Goal: Book appointment/travel/reservation

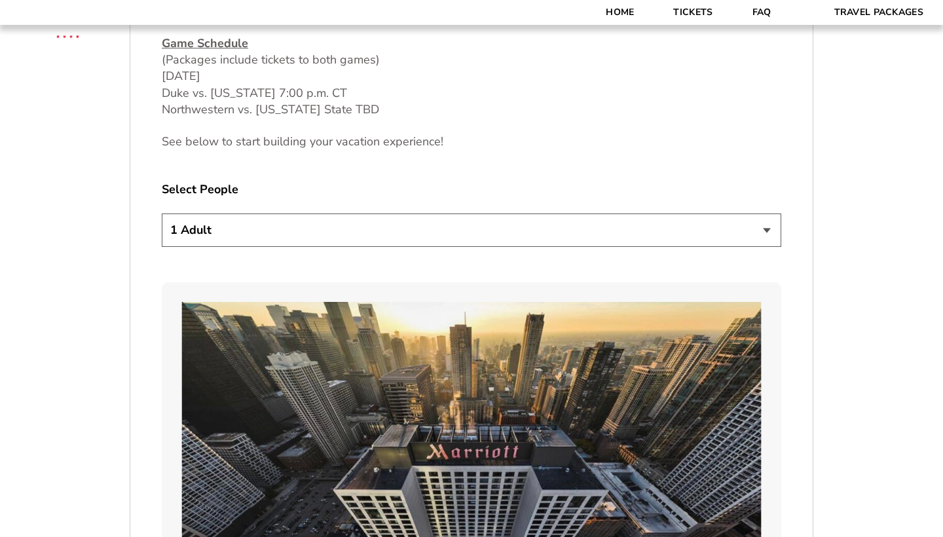
scroll to position [806, 0]
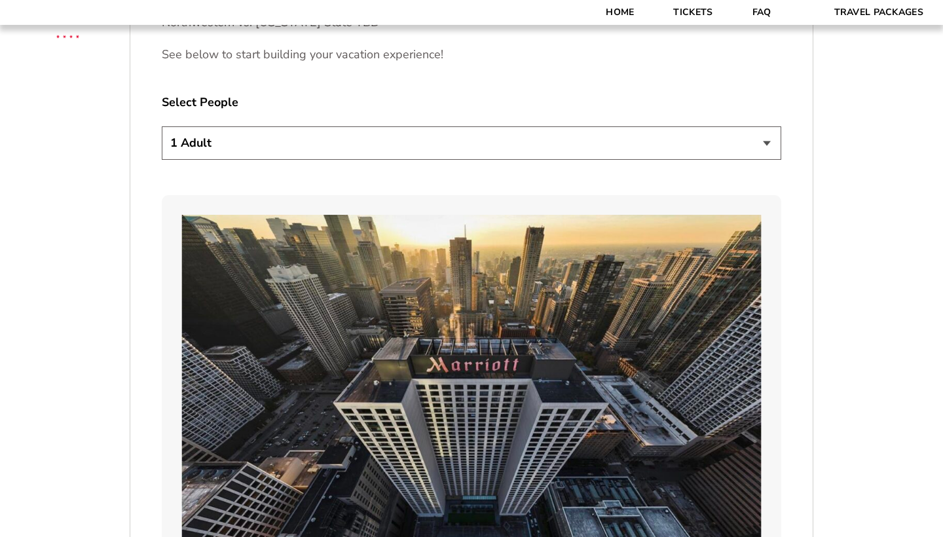
select select "3 Adults"
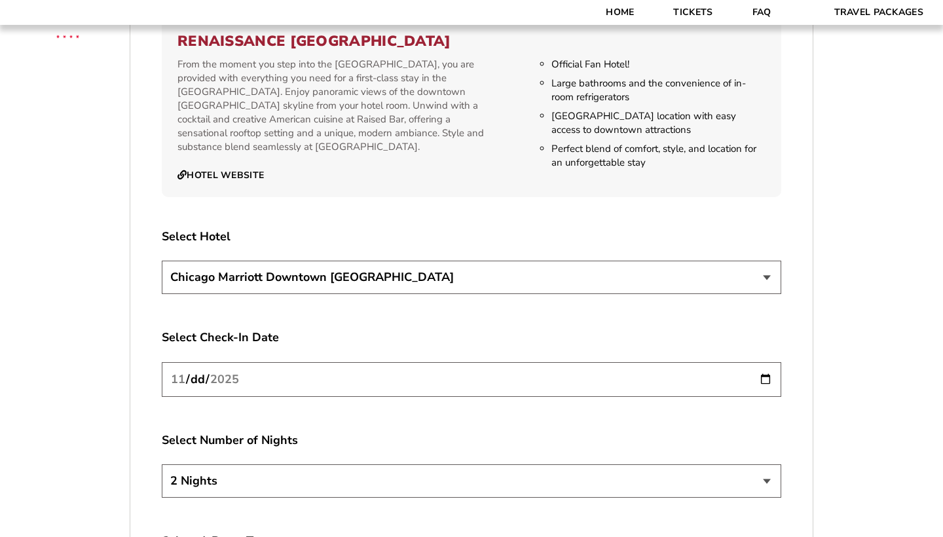
scroll to position [2187, 0]
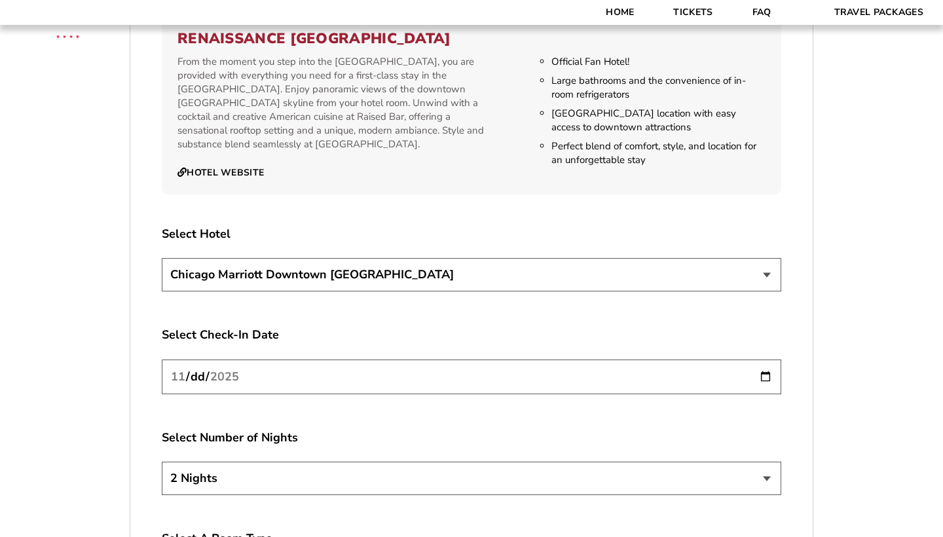
click at [403, 369] on input "[DATE]" at bounding box center [471, 376] width 619 height 35
select select "3 Nights"
click at [744, 359] on input "[DATE]" at bounding box center [471, 376] width 619 height 35
type input "[DATE]"
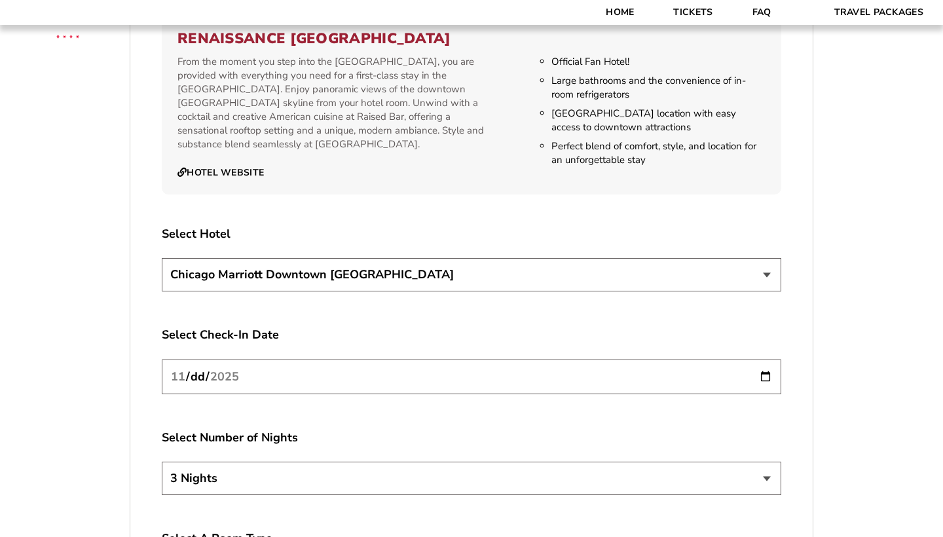
click at [350, 429] on label "Select Number of Nights" at bounding box center [471, 437] width 619 height 16
select select "2 Nights"
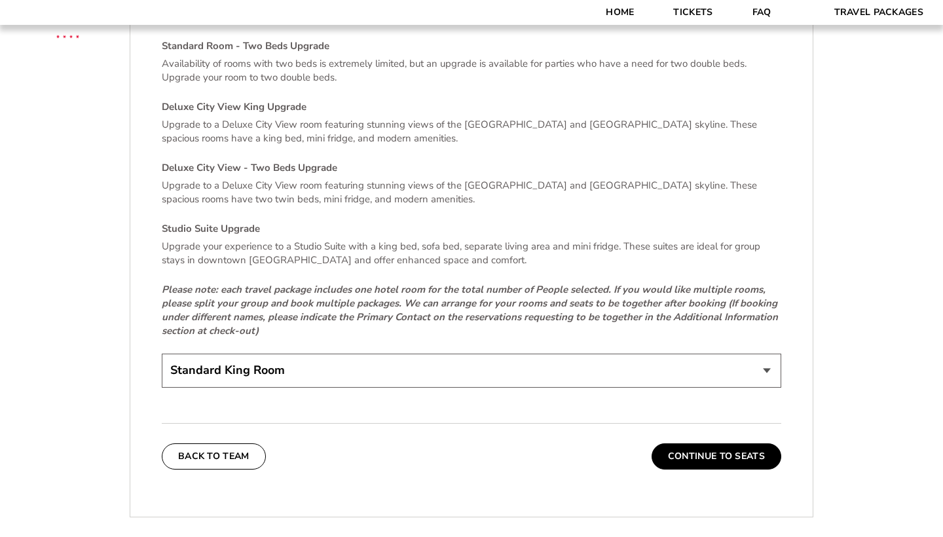
scroll to position [2772, 0]
select select "Standard Room - Two Beds Upgrade"
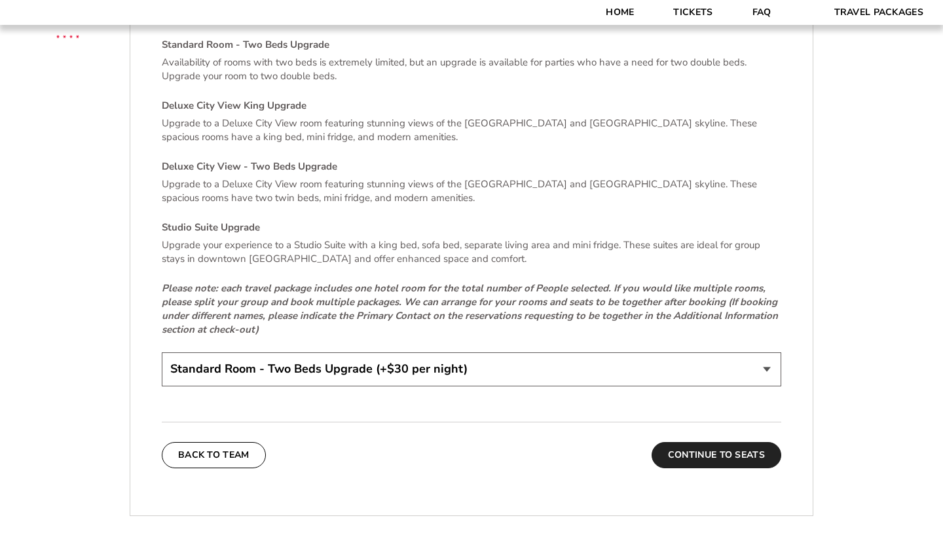
click at [731, 446] on button "Continue To Seats" at bounding box center [716, 455] width 130 height 26
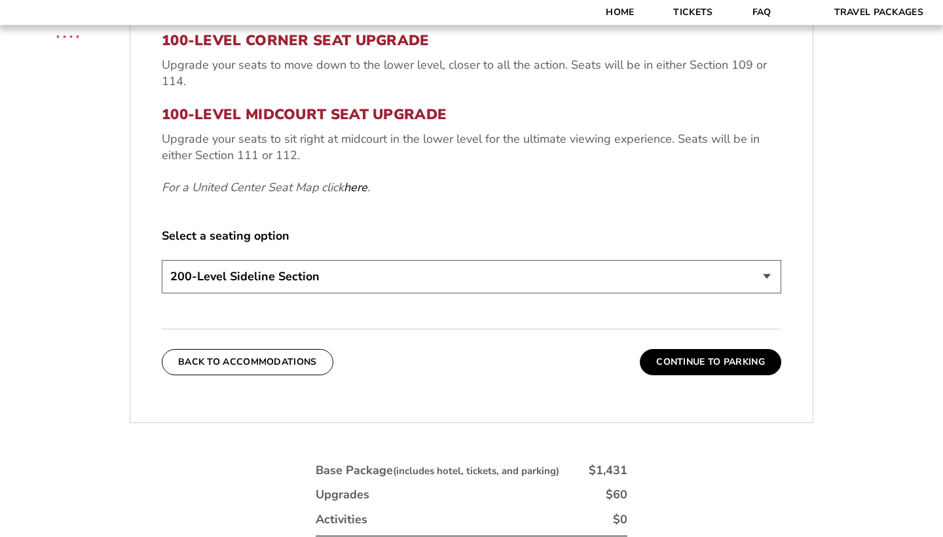
scroll to position [585, 0]
click at [704, 363] on button "Continue To Parking" at bounding box center [710, 361] width 141 height 26
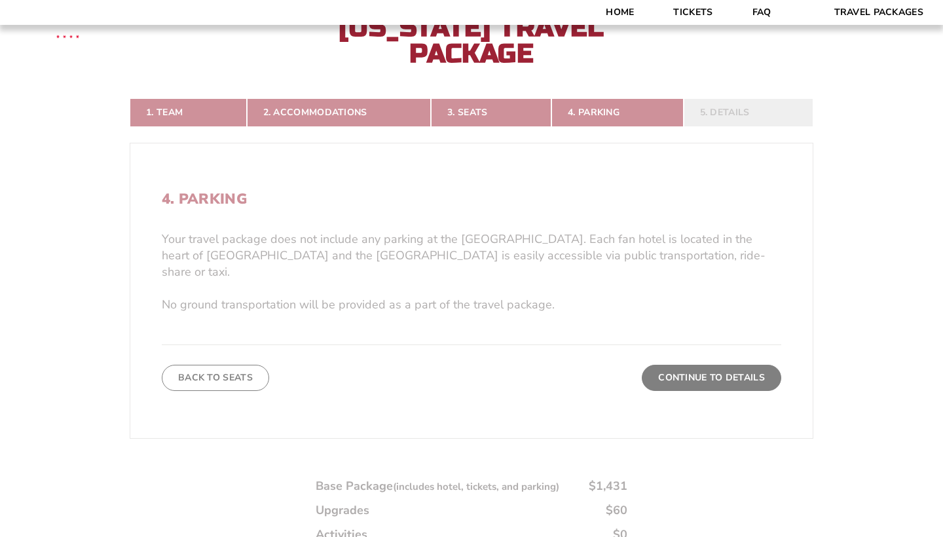
scroll to position [341, 0]
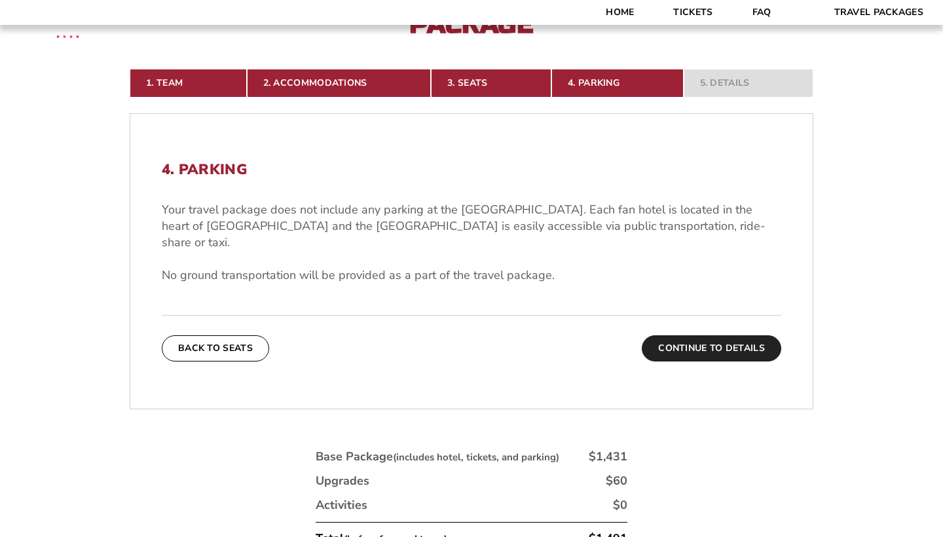
click at [720, 335] on button "Continue To Details" at bounding box center [711, 348] width 139 height 26
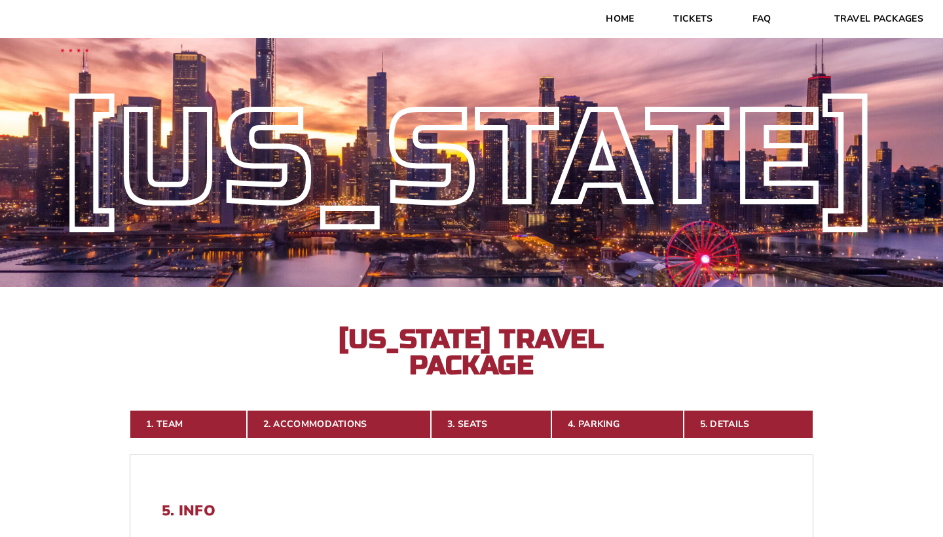
scroll to position [0, 0]
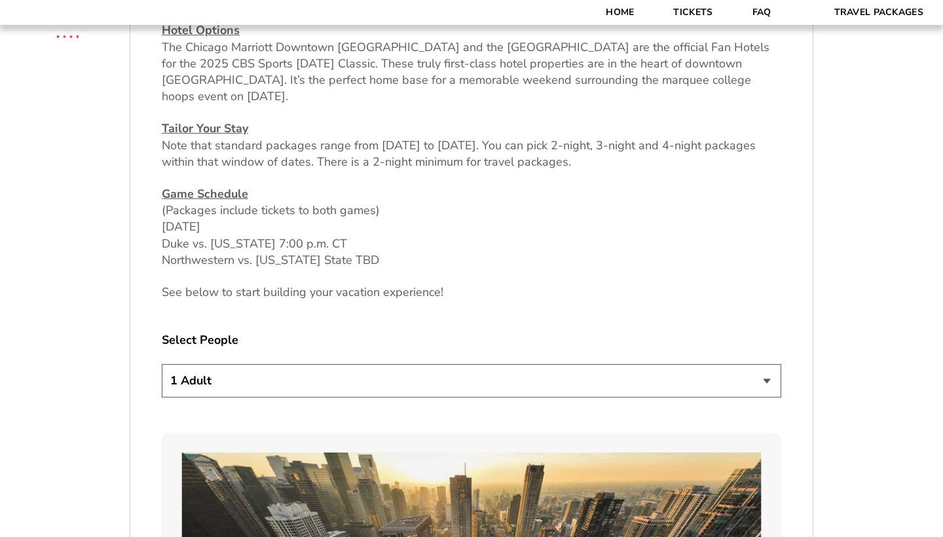
scroll to position [577, 0]
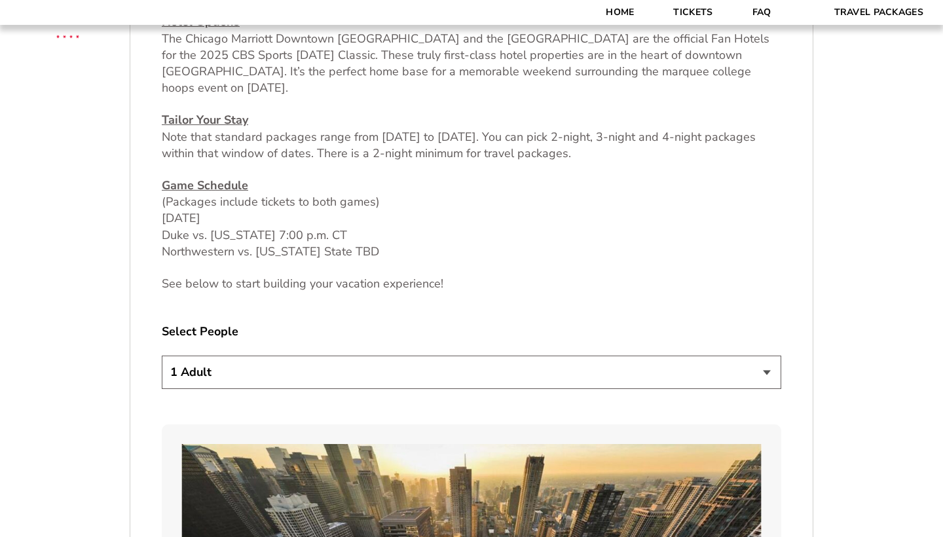
select select "3 Adults"
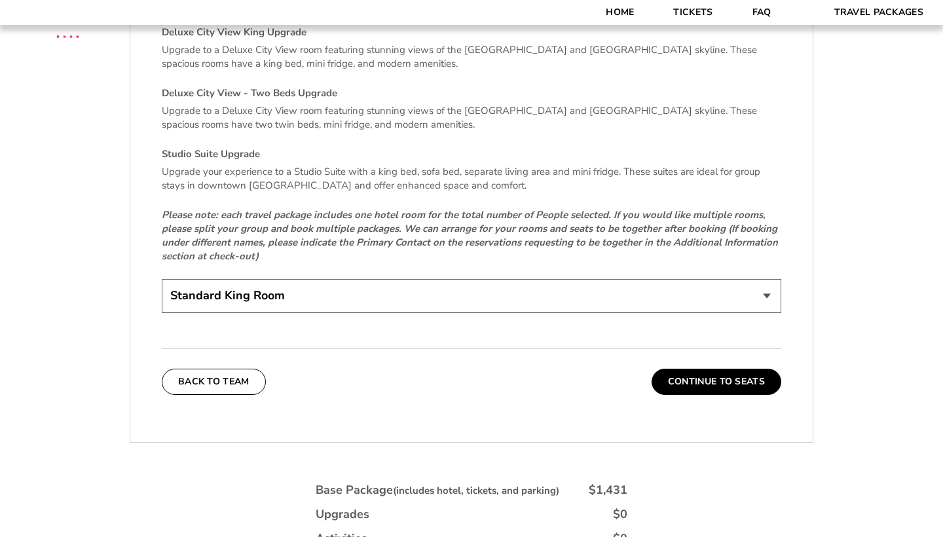
scroll to position [2850, 0]
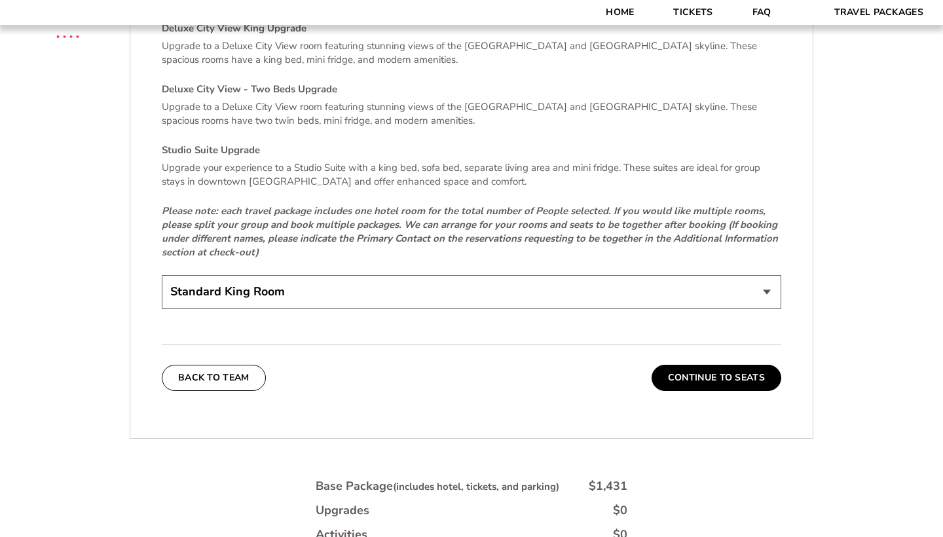
select select "Standard Room - Two Beds Upgrade"
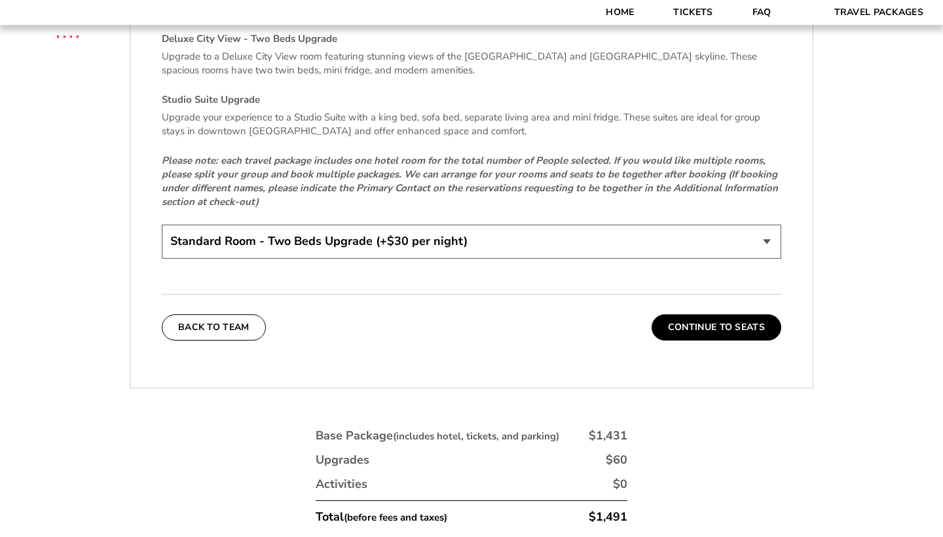
scroll to position [2901, 0]
click at [708, 316] on button "Continue To Seats" at bounding box center [716, 327] width 130 height 26
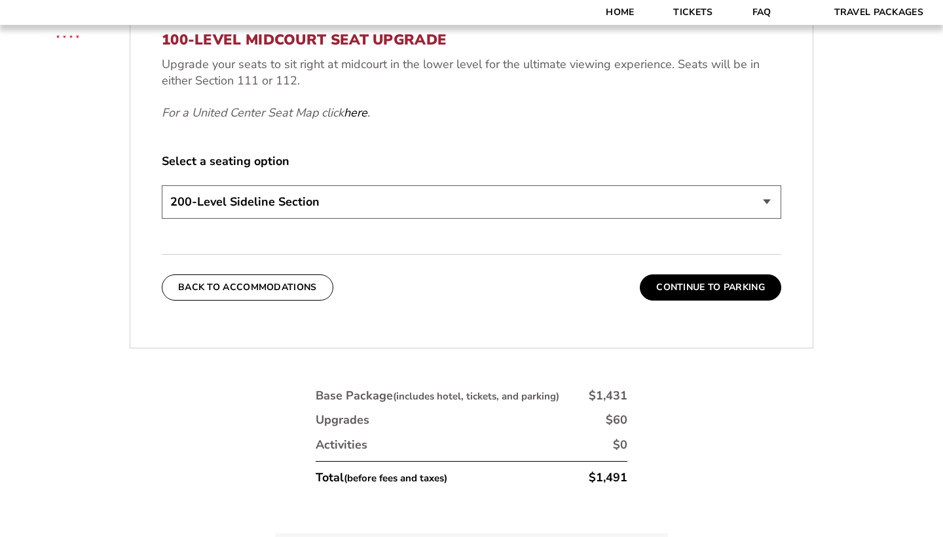
scroll to position [639, 0]
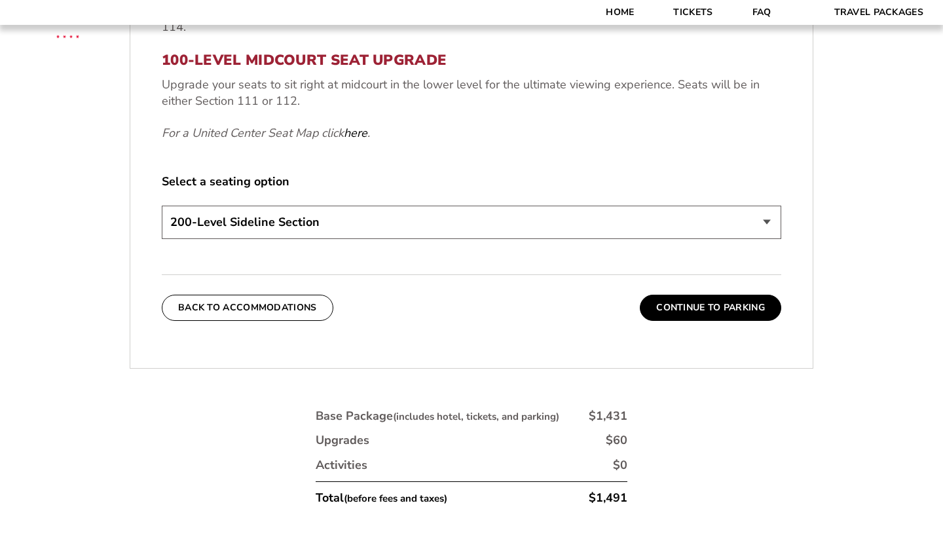
select select "100-Level Midcourt Seat Upgrade"
